Goal: Transaction & Acquisition: Purchase product/service

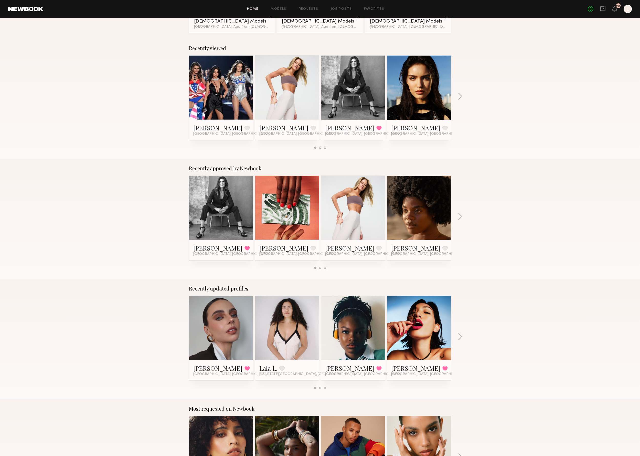
scroll to position [61, 0]
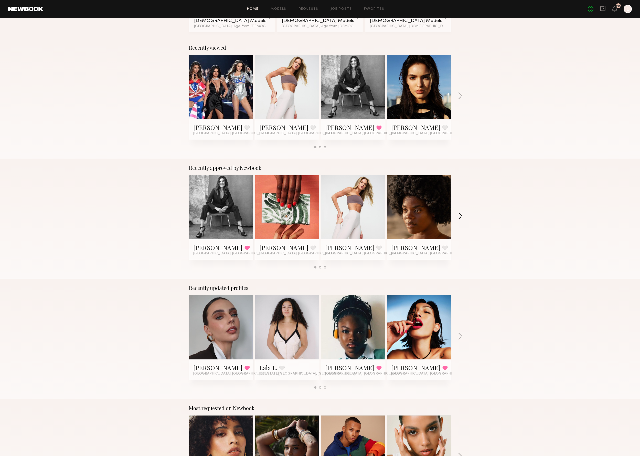
click at [459, 215] on button "button" at bounding box center [460, 216] width 5 height 8
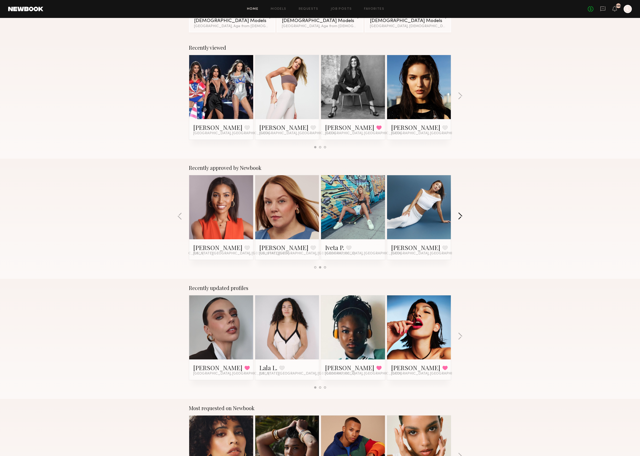
click at [459, 215] on button "button" at bounding box center [460, 216] width 5 height 8
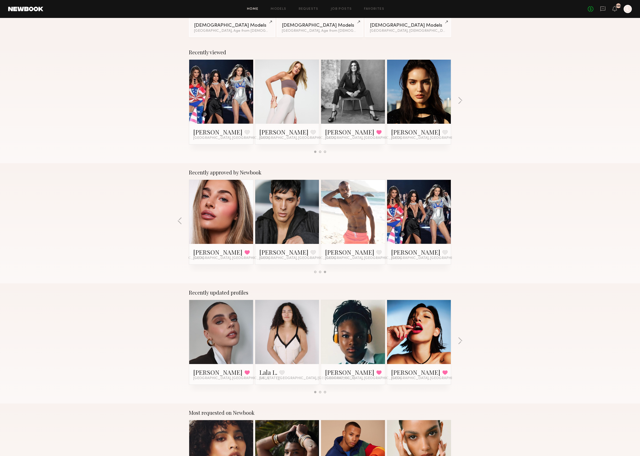
scroll to position [55, 0]
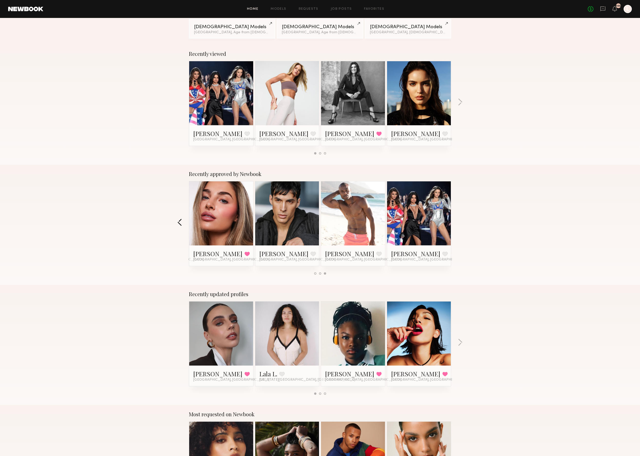
click at [182, 221] on button "button" at bounding box center [179, 222] width 5 height 8
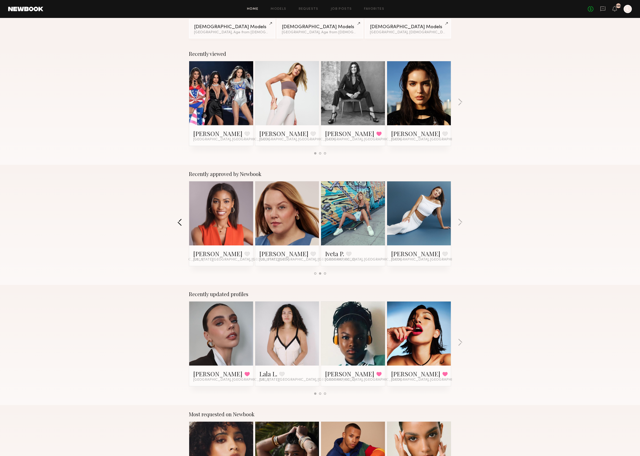
click at [182, 221] on button "button" at bounding box center [179, 222] width 5 height 8
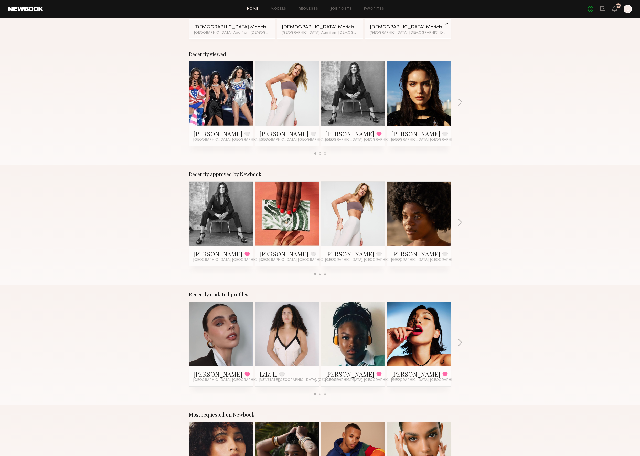
scroll to position [55, 0]
click at [355, 215] on link at bounding box center [352, 214] width 31 height 64
click at [461, 223] on button "button" at bounding box center [460, 223] width 5 height 8
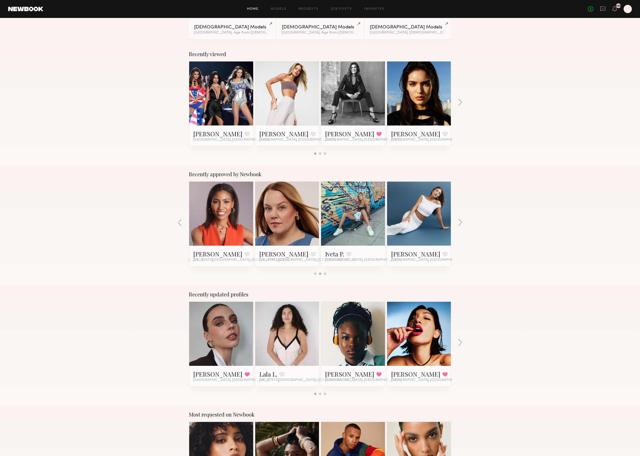
click at [297, 231] on link at bounding box center [287, 214] width 31 height 64
